Goal: Information Seeking & Learning: Learn about a topic

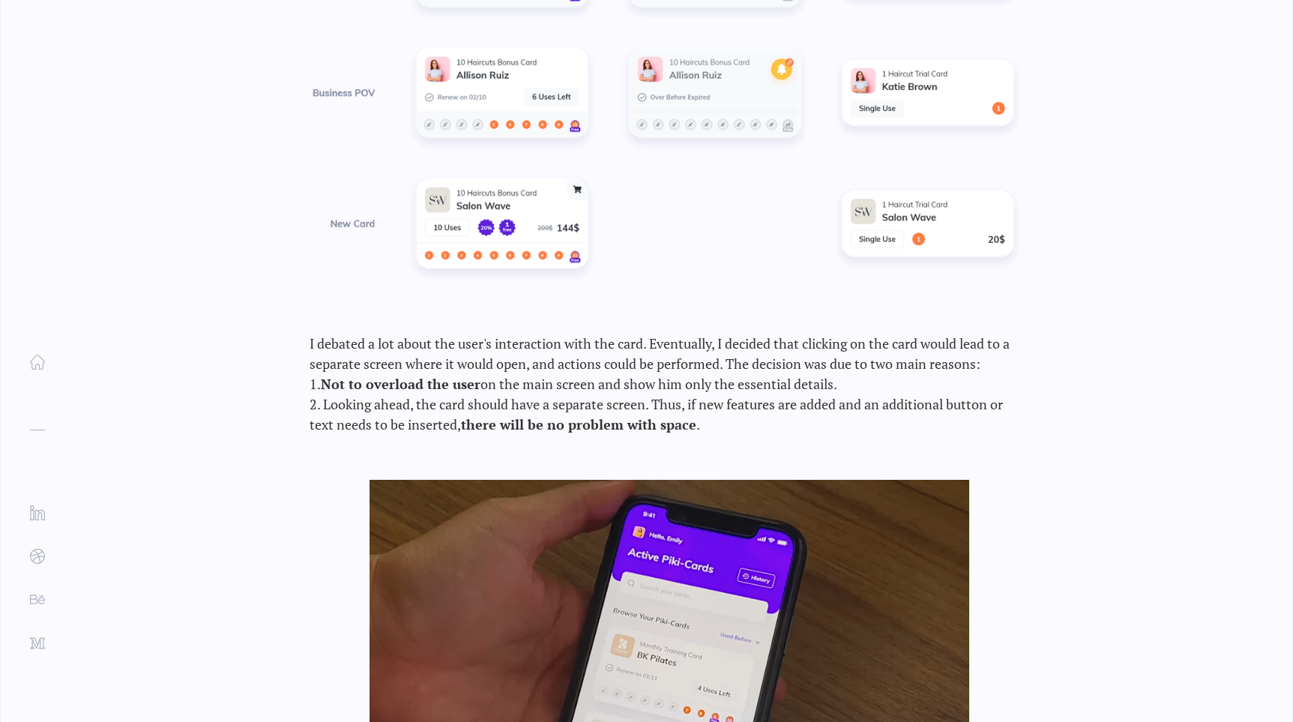
scroll to position [9108, 0]
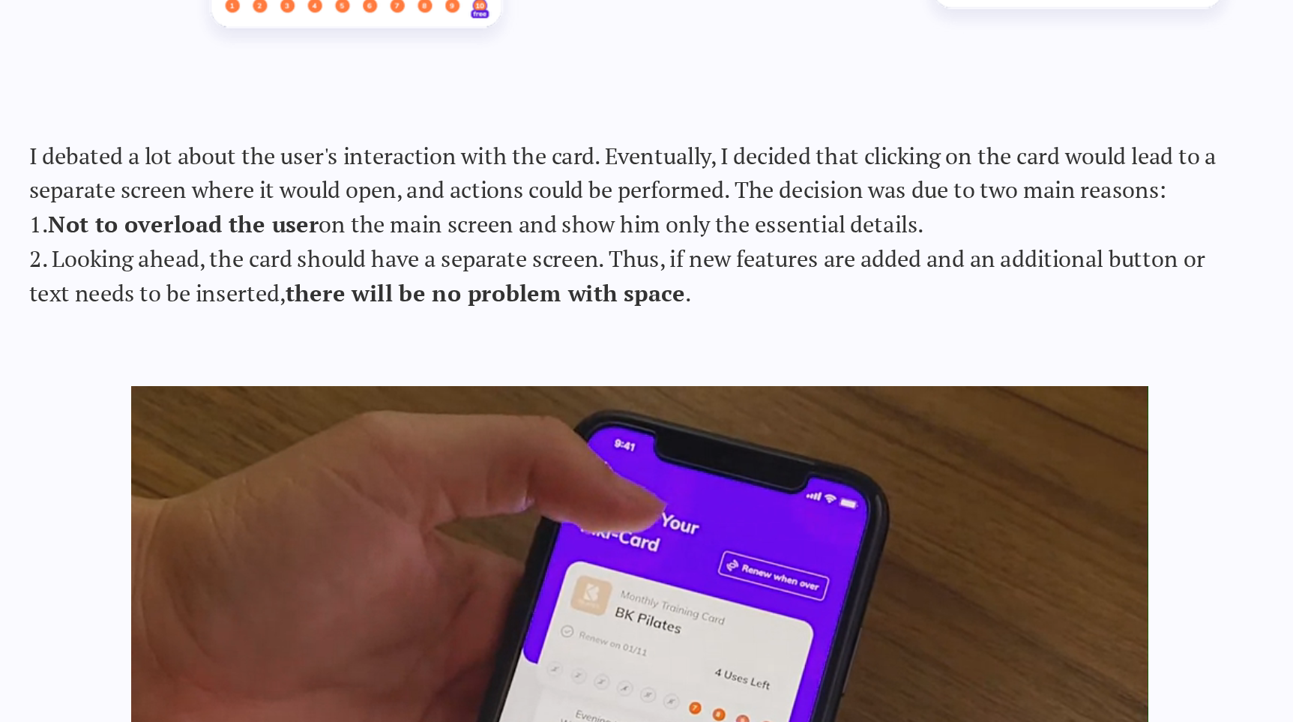
click at [727, 577] on div at bounding box center [670, 699] width 600 height 450
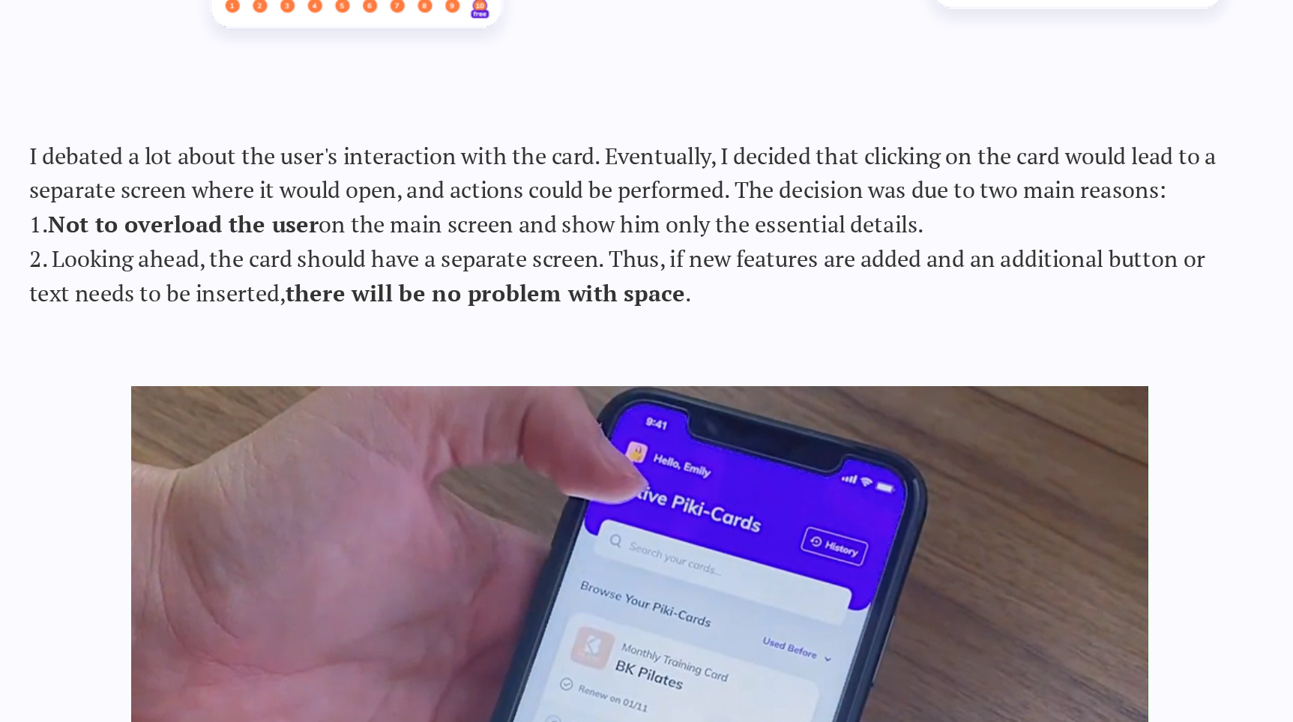
click at [727, 577] on div at bounding box center [670, 699] width 600 height 450
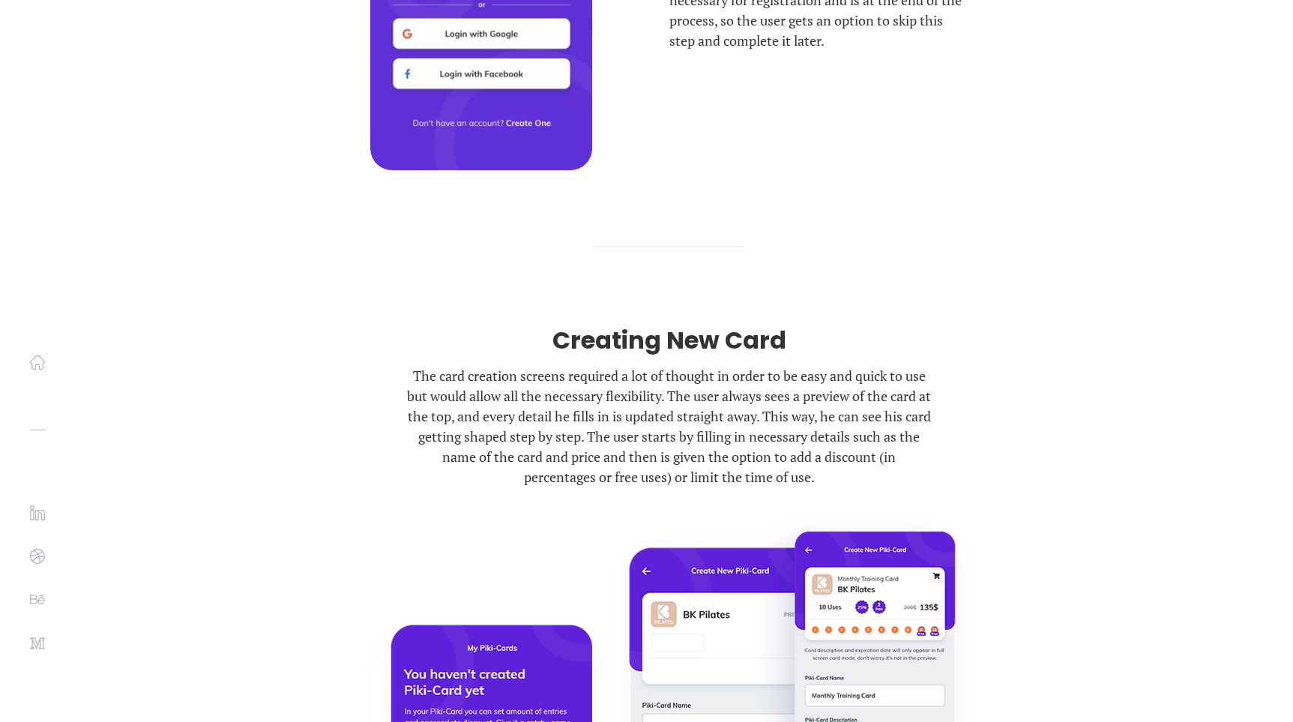
scroll to position [16709, 0]
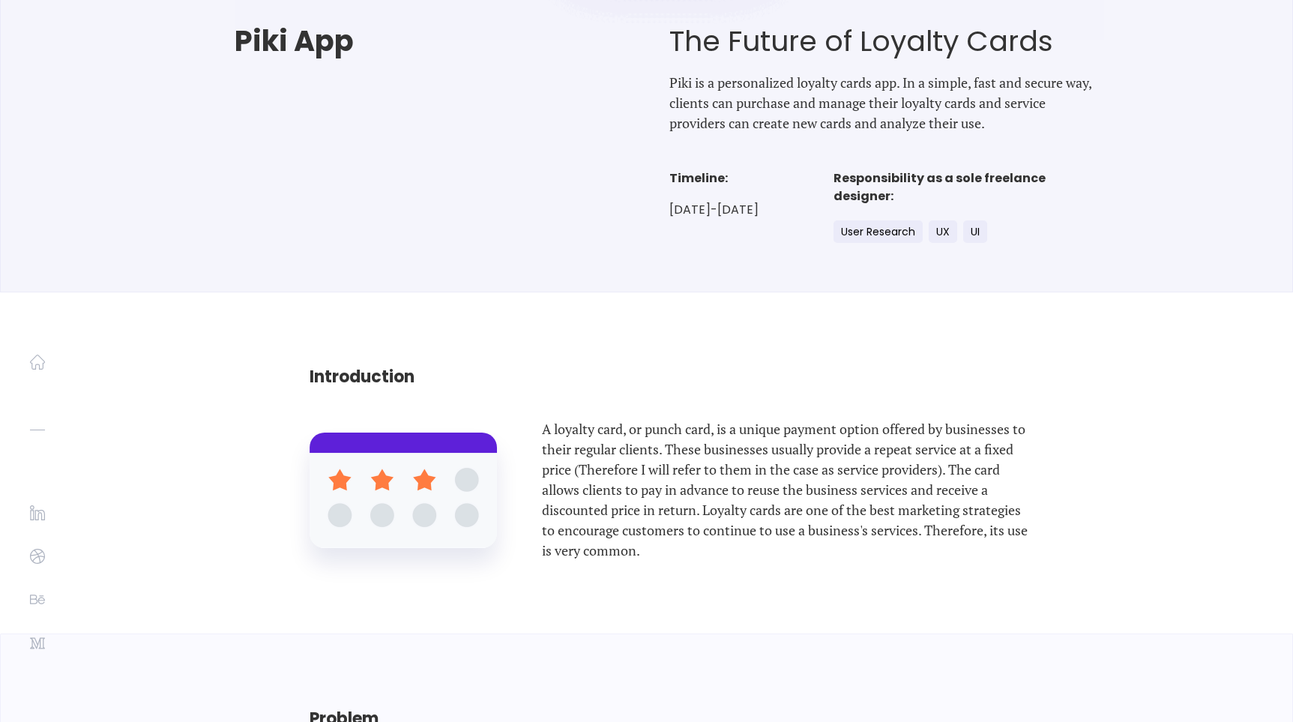
scroll to position [0, 0]
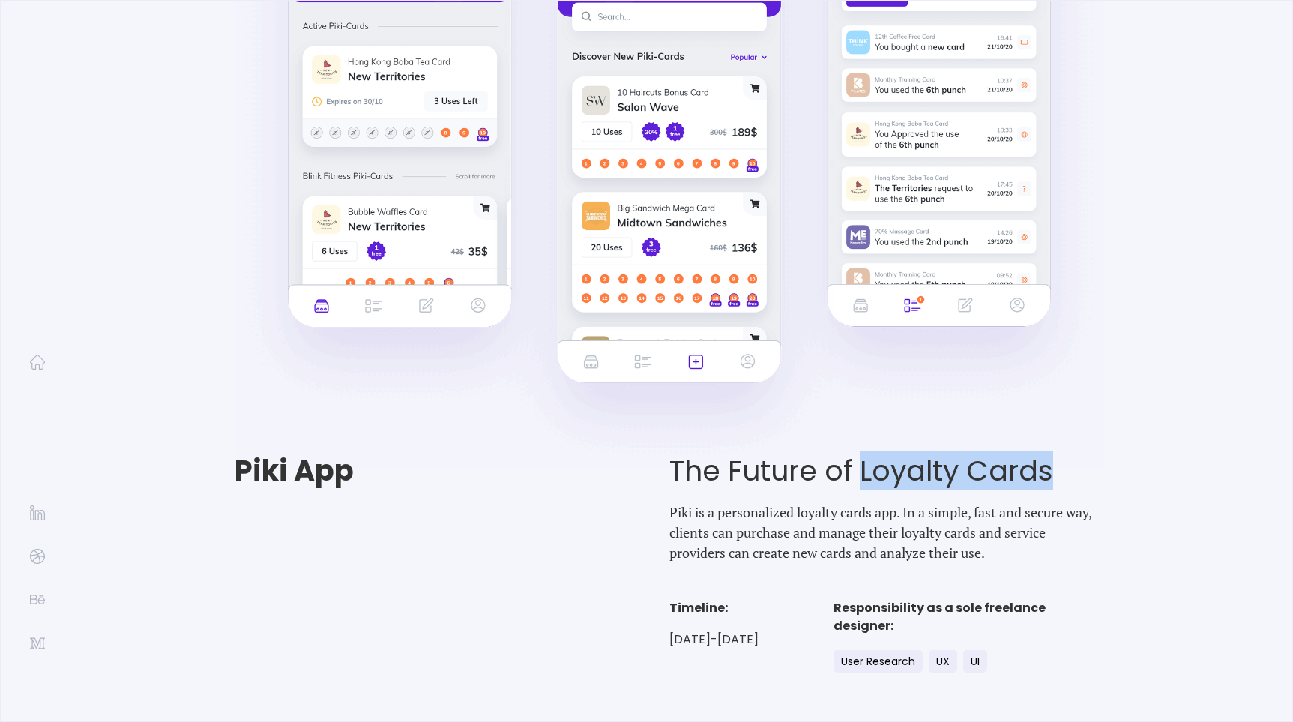
drag, startPoint x: 862, startPoint y: 466, endPoint x: 1083, endPoint y: 478, distance: 220.7
click at [1083, 478] on h1 "The Future of Loyalty Cards" at bounding box center [887, 470] width 435 height 33
copy h1 "Loyalty Cards"
